Goal: Transaction & Acquisition: Subscribe to service/newsletter

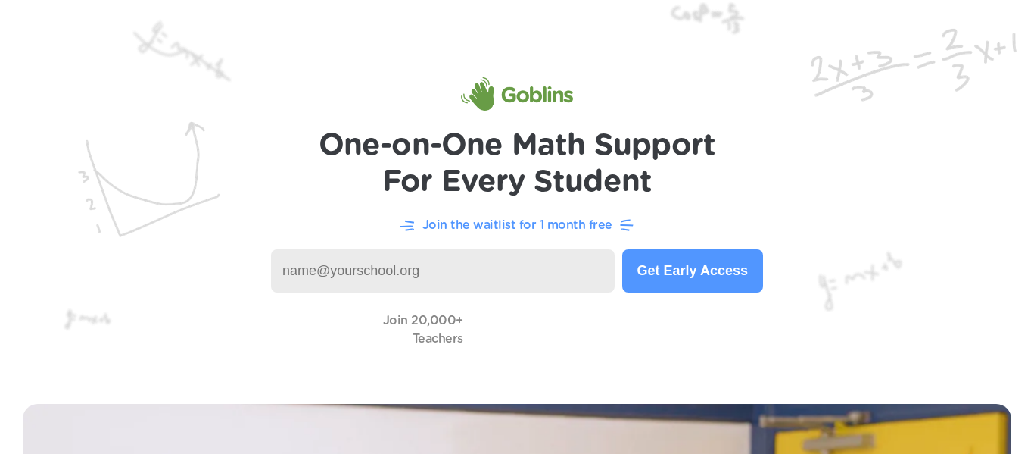
click at [482, 277] on input at bounding box center [443, 270] width 344 height 43
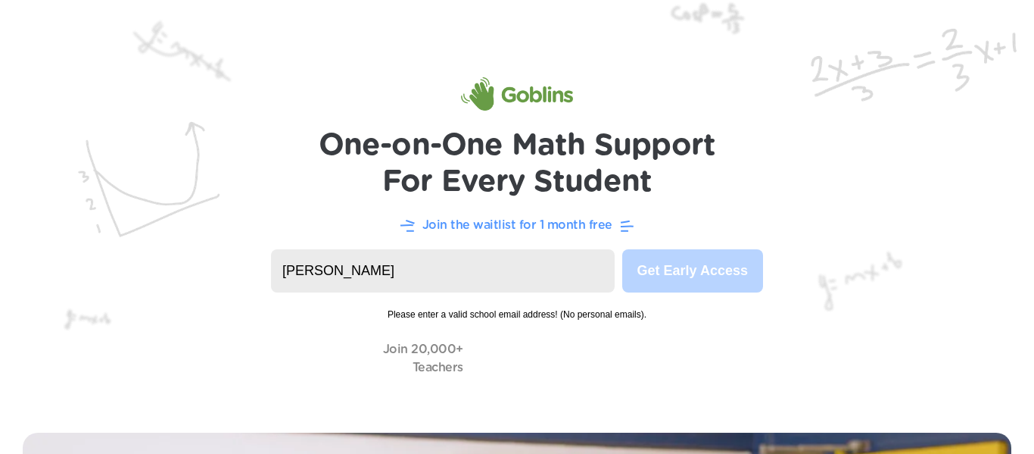
click at [569, 264] on input "[PERSON_NAME]" at bounding box center [443, 270] width 344 height 43
click at [795, 328] on img at bounding box center [517, 205] width 1034 height 410
click at [599, 274] on input "[PERSON_NAME]" at bounding box center [443, 270] width 344 height 43
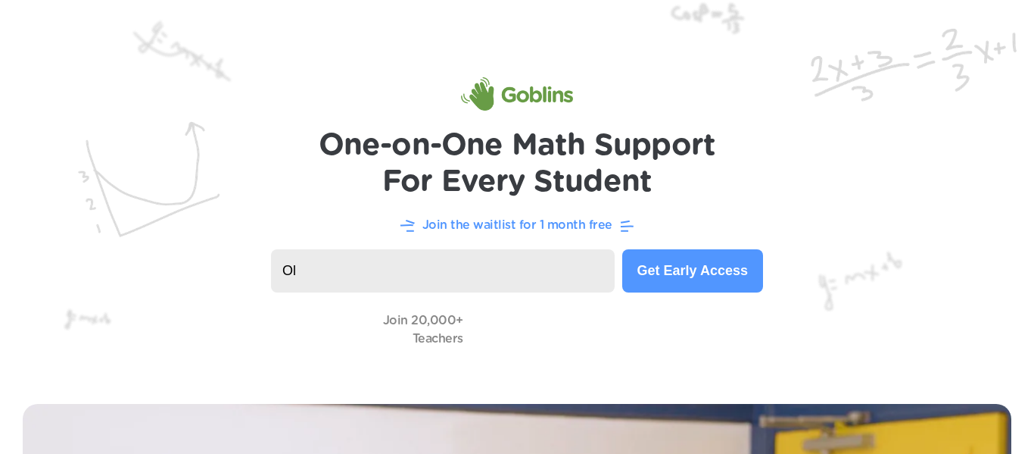
type input "O"
click at [734, 276] on button "Get Early Access" at bounding box center [692, 270] width 141 height 43
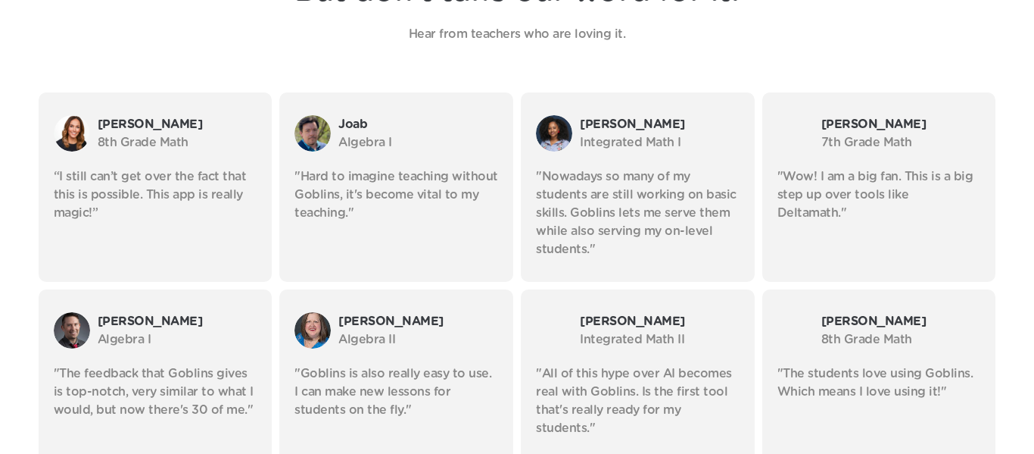
scroll to position [2694, 0]
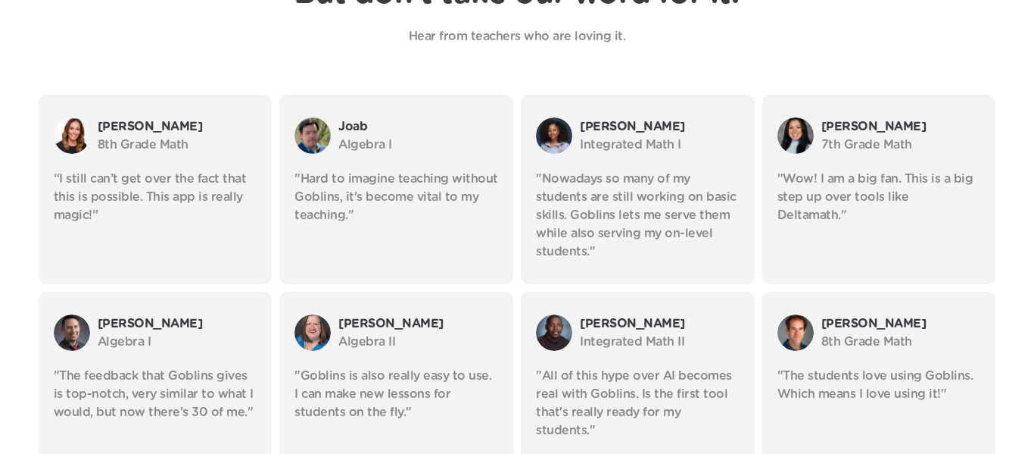
click at [931, 247] on div "[PERSON_NAME] 7th Grade Math "Wow! I am a big fan. This is a big step up over t…" at bounding box center [879, 189] width 234 height 189
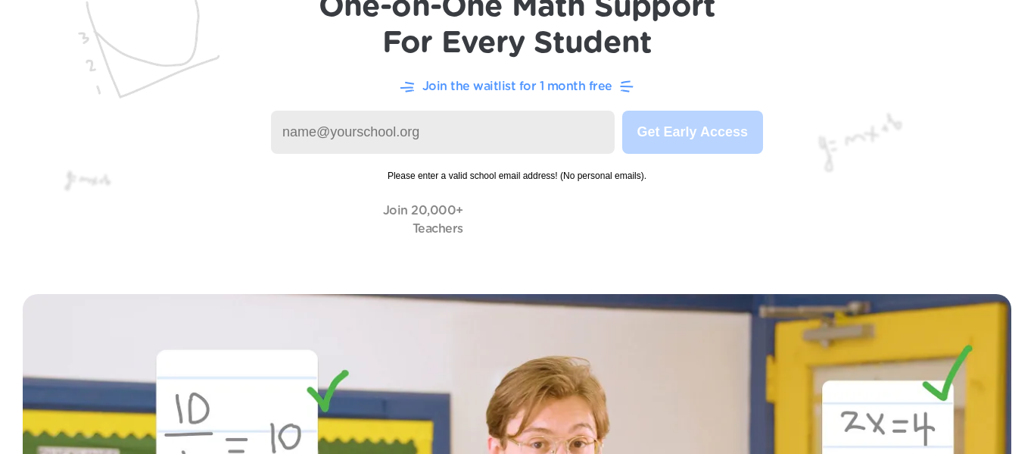
scroll to position [0, 0]
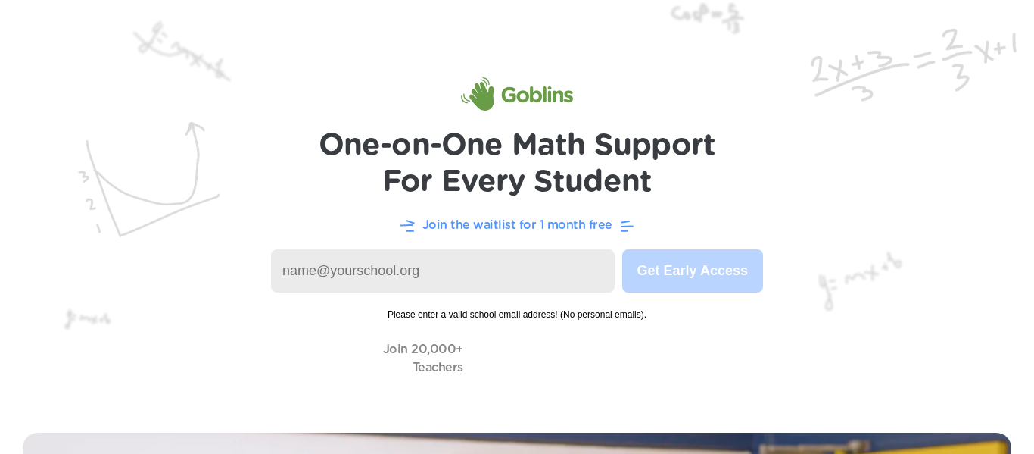
click at [535, 262] on input at bounding box center [443, 270] width 344 height 43
